Goal: Check status: Check status

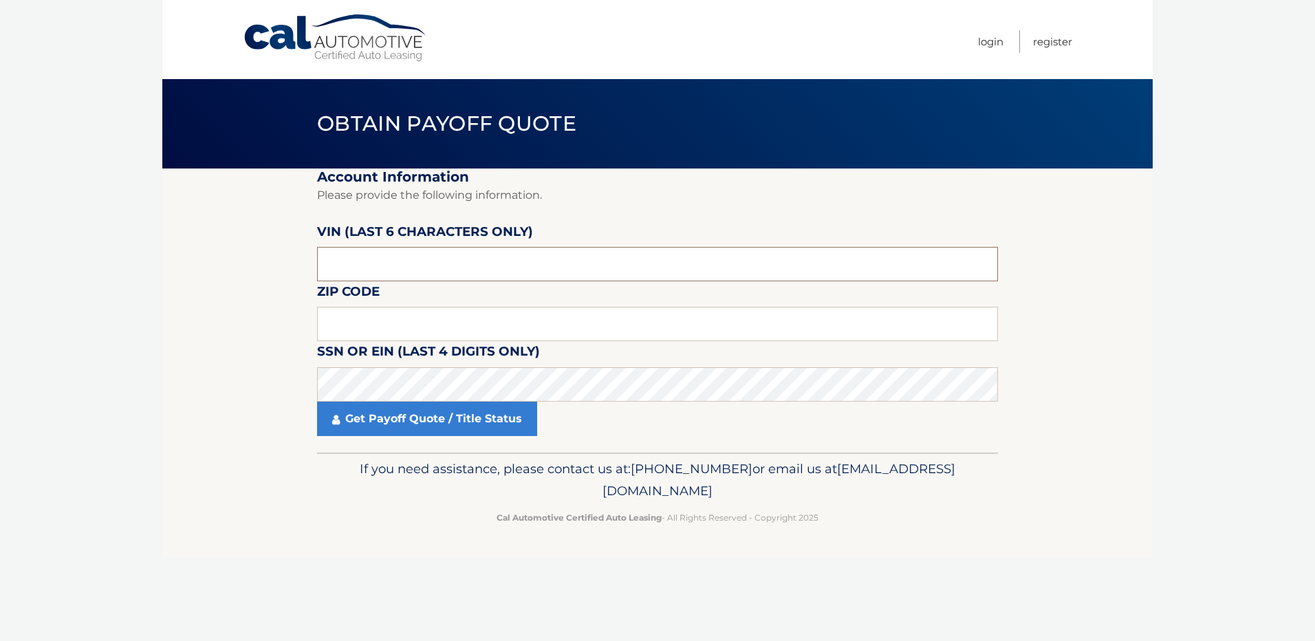
click at [457, 267] on input "text" at bounding box center [657, 264] width 681 height 34
type input "451551"
type input "11783"
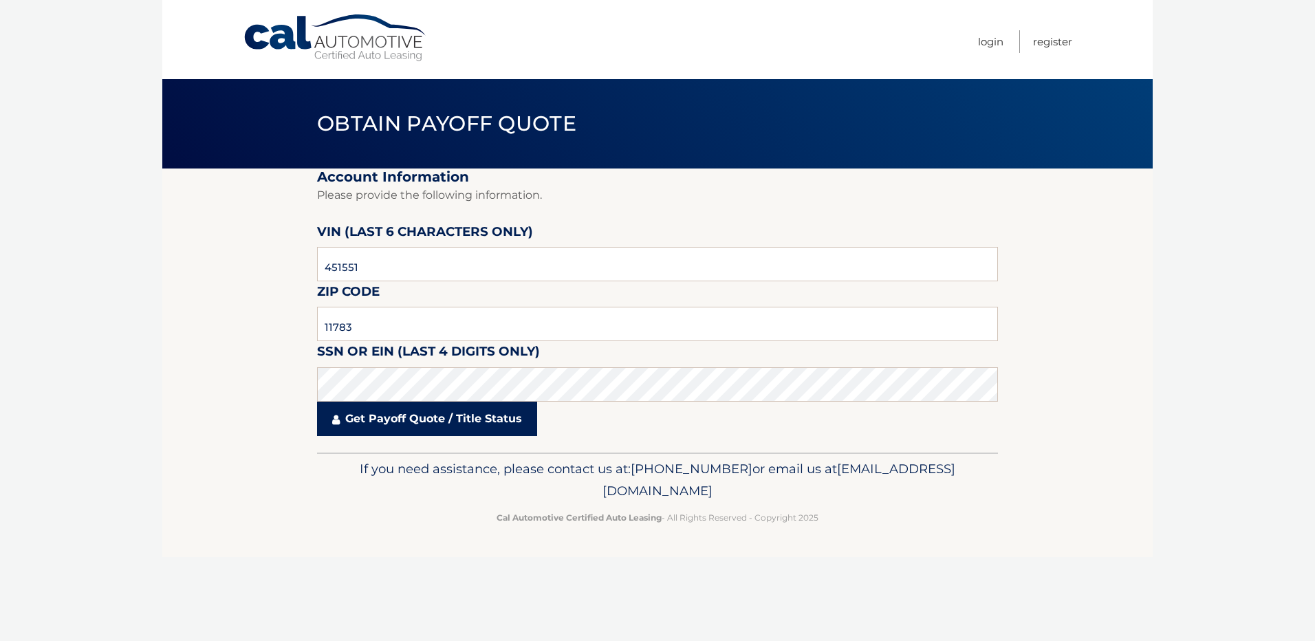
click at [462, 424] on link "Get Payoff Quote / Title Status" at bounding box center [427, 419] width 220 height 34
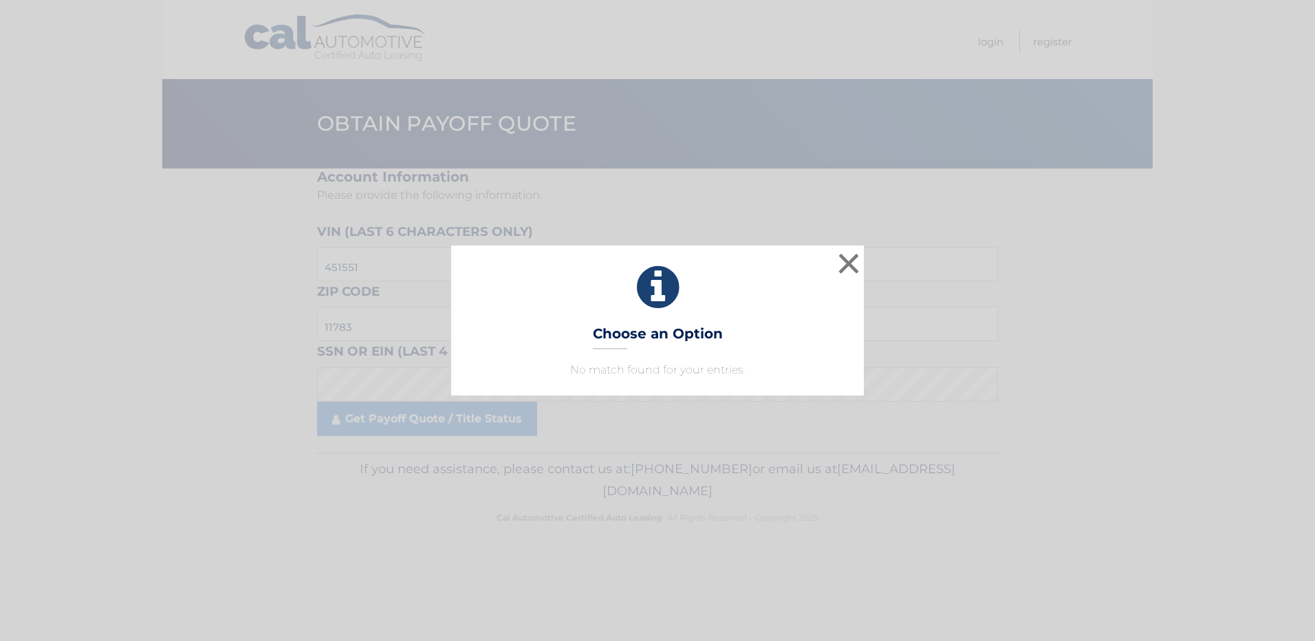
click at [344, 186] on div "× Choose an Option No match found for your entries. This is what you see on sec…" at bounding box center [657, 320] width 1315 height 641
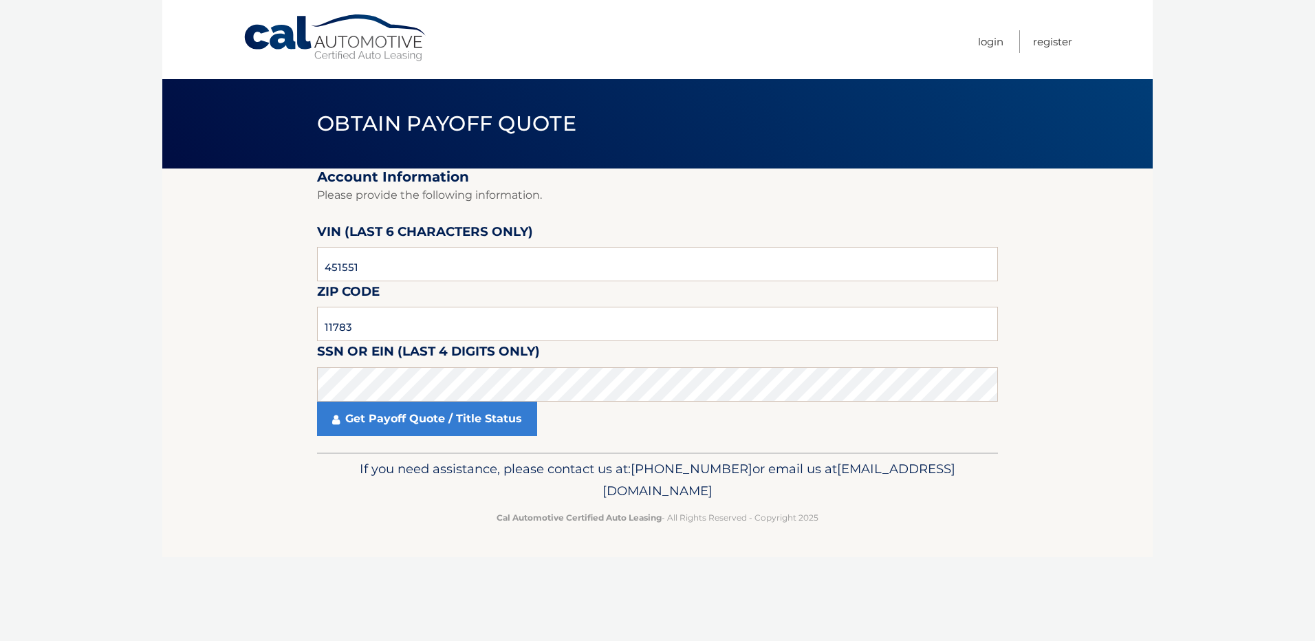
click at [287, 56] on link "Cal Automotive" at bounding box center [336, 38] width 186 height 49
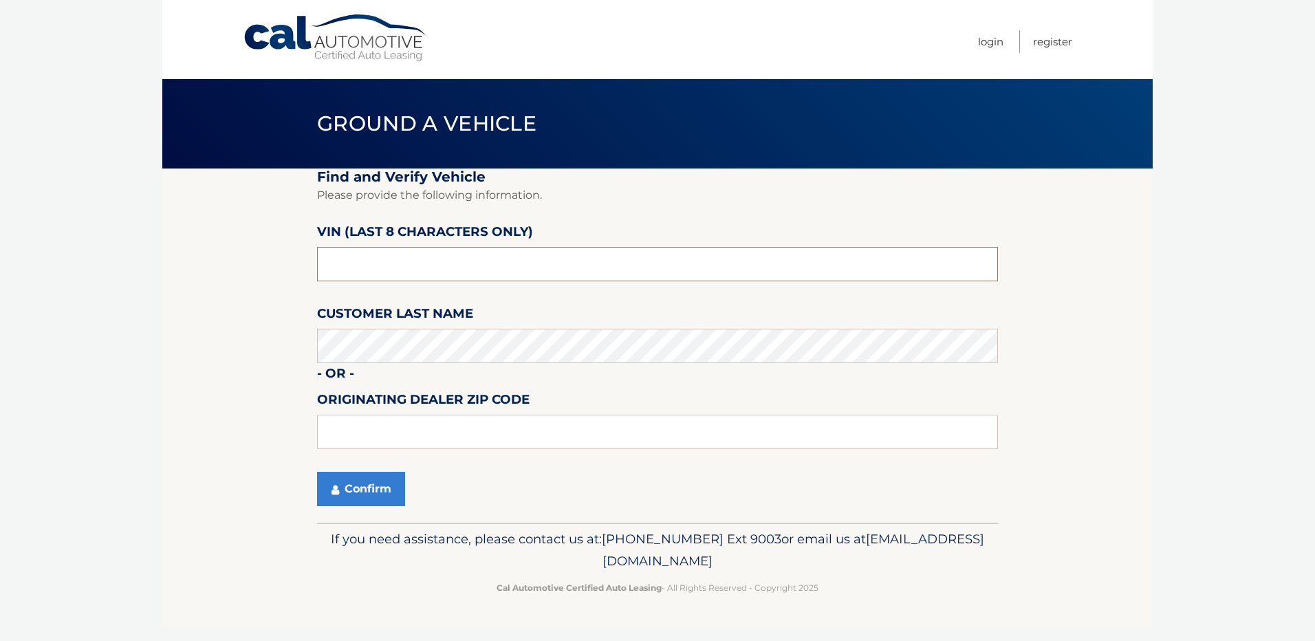
click at [377, 259] on input "text" at bounding box center [657, 264] width 681 height 34
click at [175, 347] on section "Find and Verify Vehicle Please provide the following information. VIN (last 8 c…" at bounding box center [657, 345] width 990 height 354
click at [363, 276] on input "text" at bounding box center [657, 264] width 681 height 34
paste input "N3451551"
type input "N3451551"
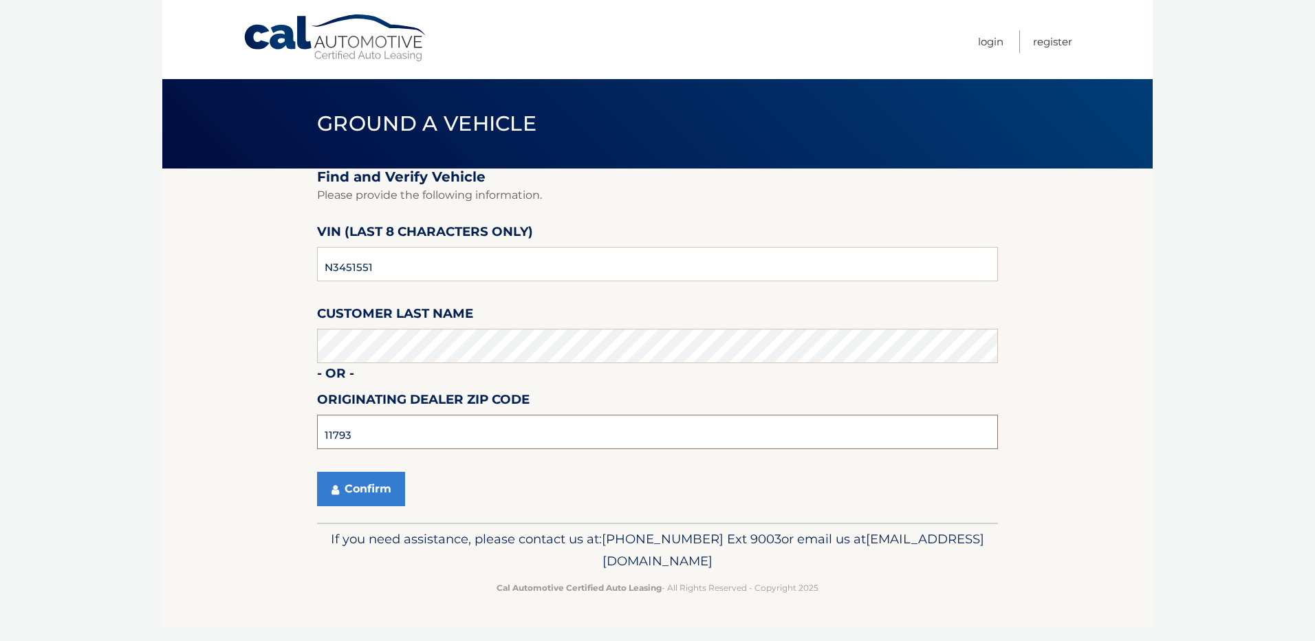
type input "11793"
click at [340, 480] on button "Confirm" at bounding box center [361, 489] width 88 height 34
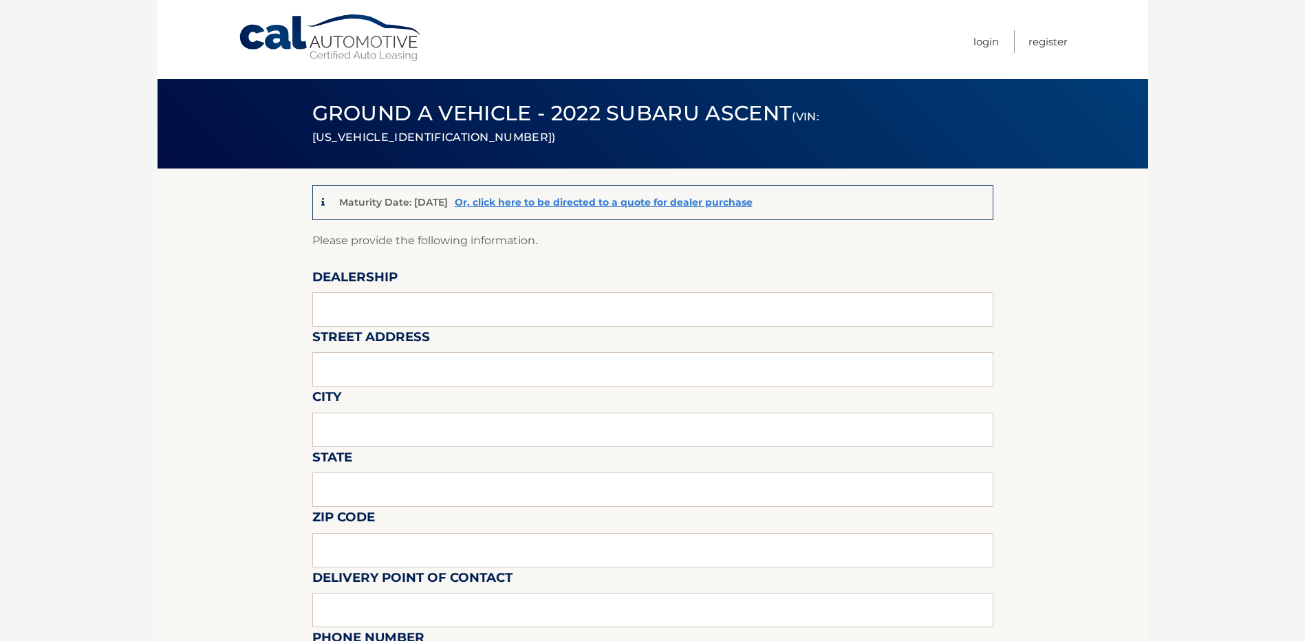
drag, startPoint x: 1215, startPoint y: 1, endPoint x: 1268, endPoint y: 100, distance: 112.3
click at [1268, 100] on body "Cal Automotive Menu Login Register (VIN: 4S4WMAPD1N3451551)" at bounding box center [652, 320] width 1305 height 641
